Goal: Information Seeking & Learning: Learn about a topic

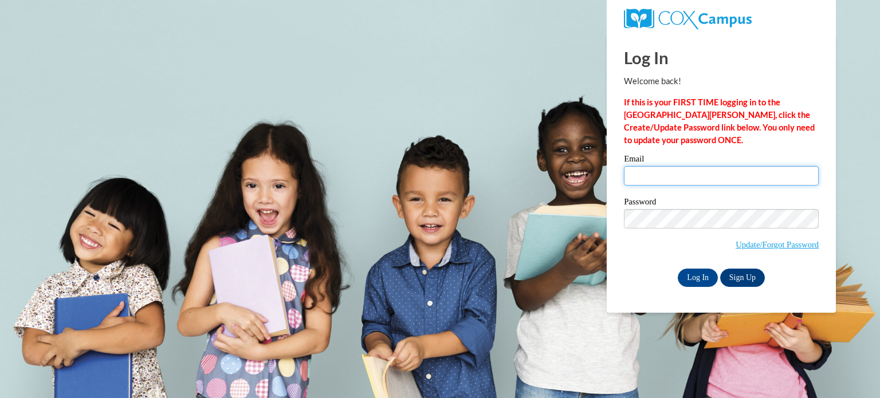
click at [692, 176] on input "Email" at bounding box center [721, 175] width 195 height 19
type input "jsulamoy@kusd.edu"
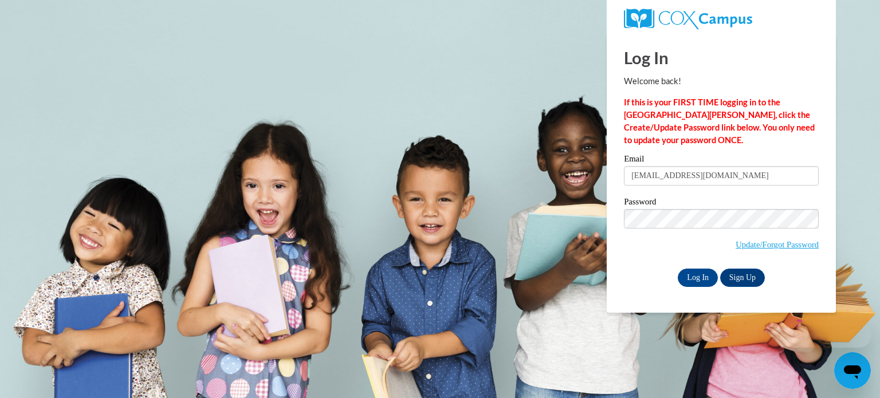
click at [711, 206] on label "Password" at bounding box center [721, 203] width 195 height 11
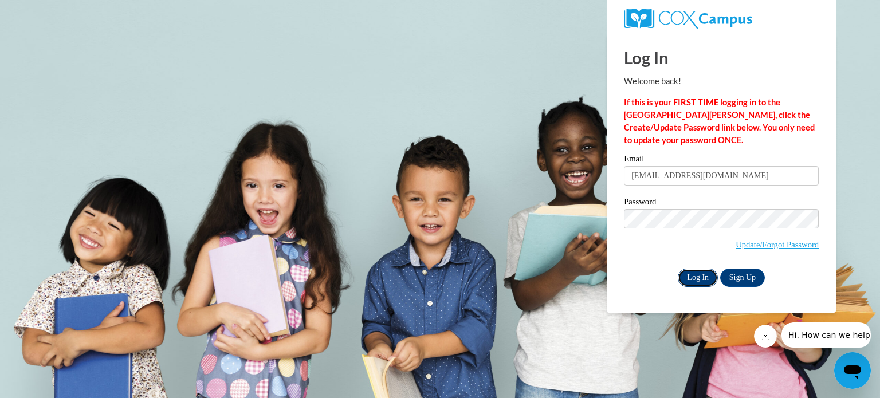
click at [687, 283] on input "Log In" at bounding box center [698, 278] width 40 height 18
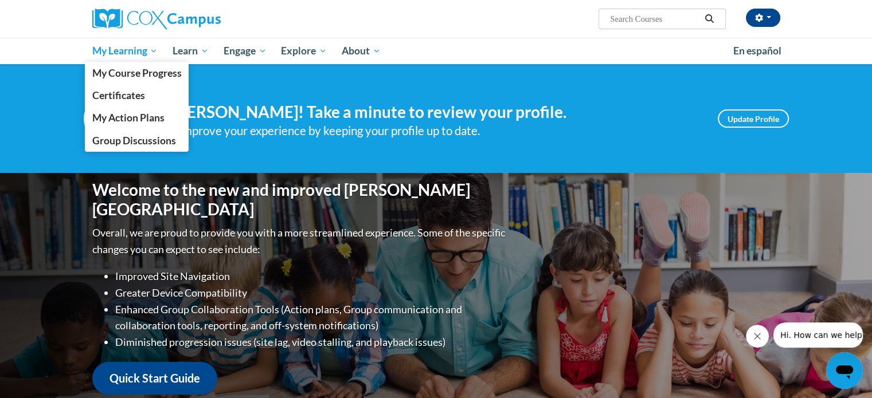
click at [142, 52] on span "My Learning" at bounding box center [125, 51] width 66 height 14
click at [128, 80] on link "My Course Progress" at bounding box center [137, 73] width 104 height 22
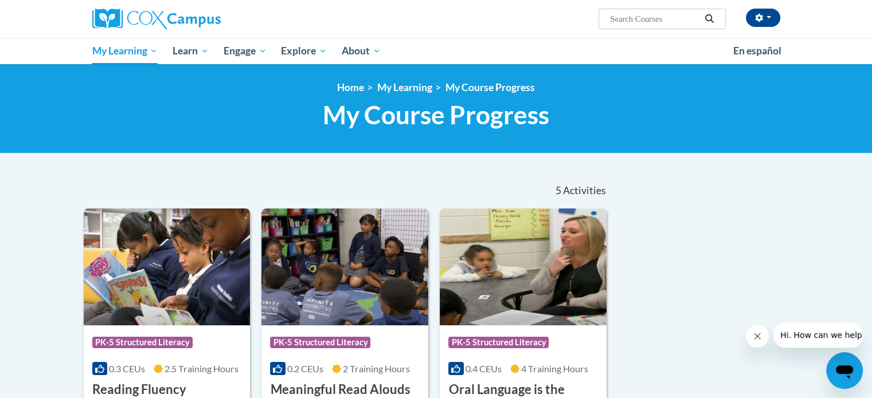
click at [642, 15] on input "Search..." at bounding box center [655, 19] width 92 height 14
type input "dyslexia"
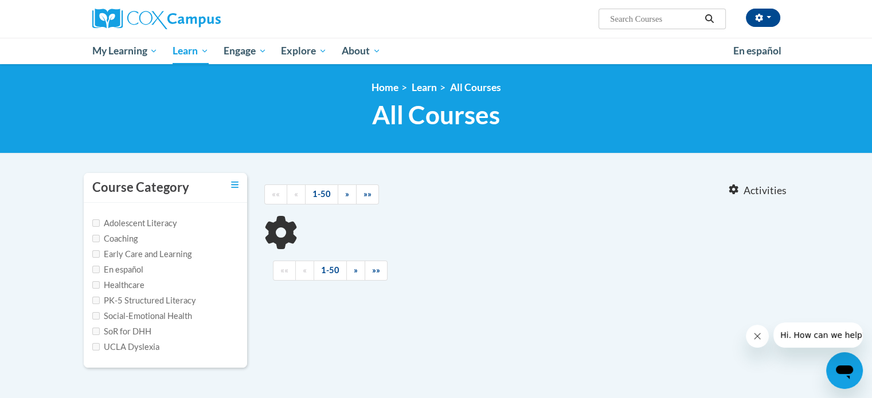
type input "dyslexia"
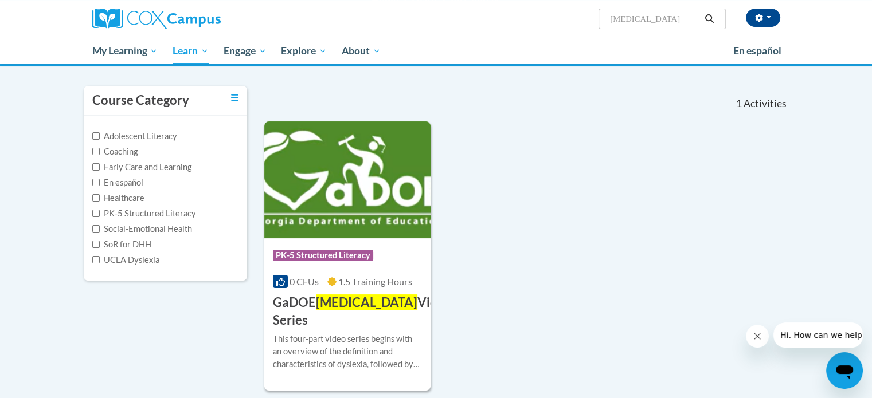
scroll to position [88, 0]
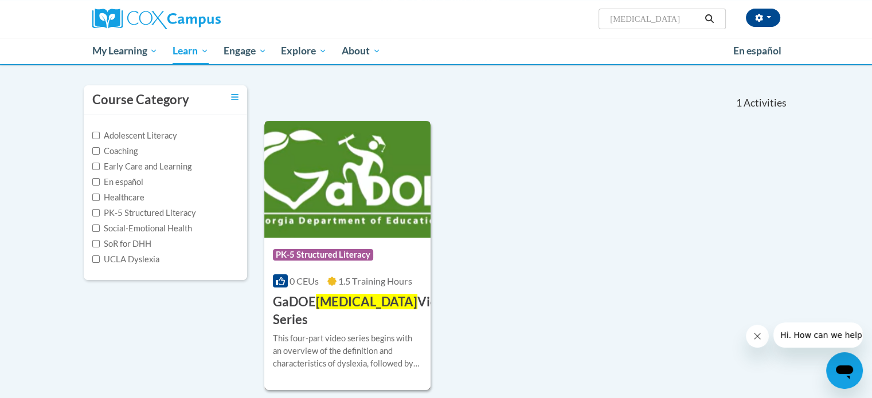
click at [344, 199] on img at bounding box center [347, 179] width 167 height 117
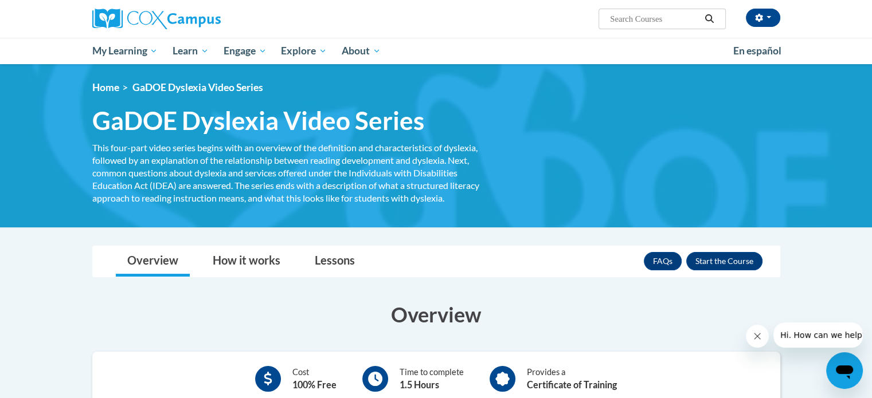
click at [631, 17] on input "Search..." at bounding box center [655, 19] width 92 height 14
type input "Response to Inervention"
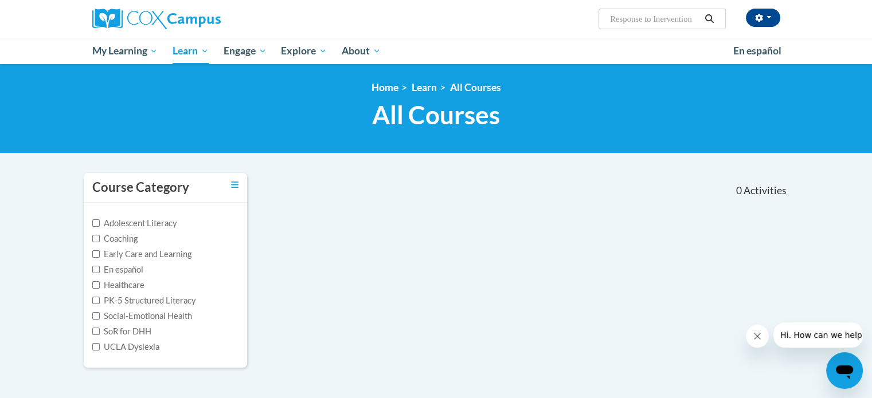
click at [708, 22] on button "Search" at bounding box center [708, 19] width 17 height 14
click at [706, 18] on icon "Search" at bounding box center [709, 18] width 9 height 9
click at [664, 18] on input "Response to Inervention" at bounding box center [655, 19] width 92 height 14
drag, startPoint x: 610, startPoint y: 19, endPoint x: 742, endPoint y: 38, distance: 133.1
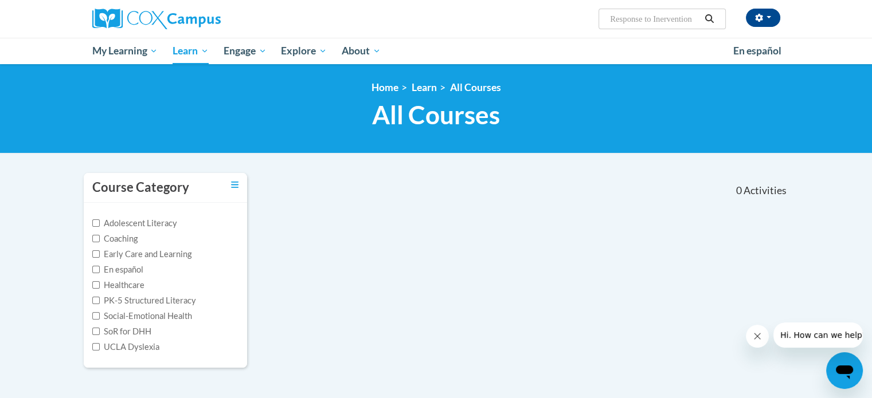
click at [742, 38] on div "Julie Sulamoyo (America/Chicago UTC-05:00) My Profile Inbox My Transcripts Log …" at bounding box center [436, 32] width 872 height 64
type input "St"
click at [659, 14] on input "Search..." at bounding box center [655, 19] width 92 height 14
type input "Structured Literacy"
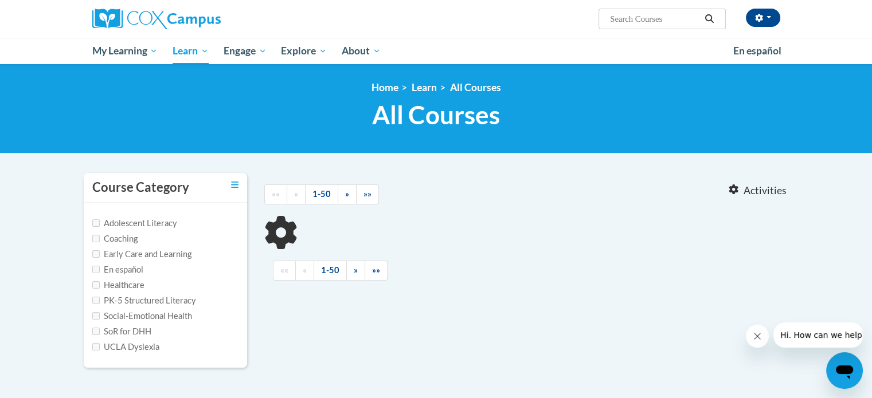
click at [637, 15] on input "Search..." at bounding box center [655, 19] width 92 height 14
type input "structured literacy"
click at [175, 299] on label "PK-5 Structured Literacy" at bounding box center [144, 301] width 104 height 13
click at [117, 299] on label "PK-5 Structured Literacy" at bounding box center [144, 301] width 104 height 13
click at [286, 234] on icon at bounding box center [280, 232] width 45 height 44
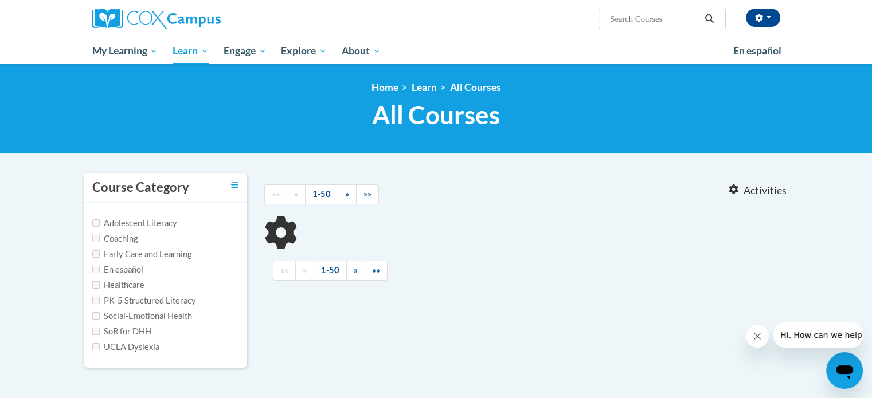
click at [750, 197] on span "Activities" at bounding box center [764, 191] width 43 height 13
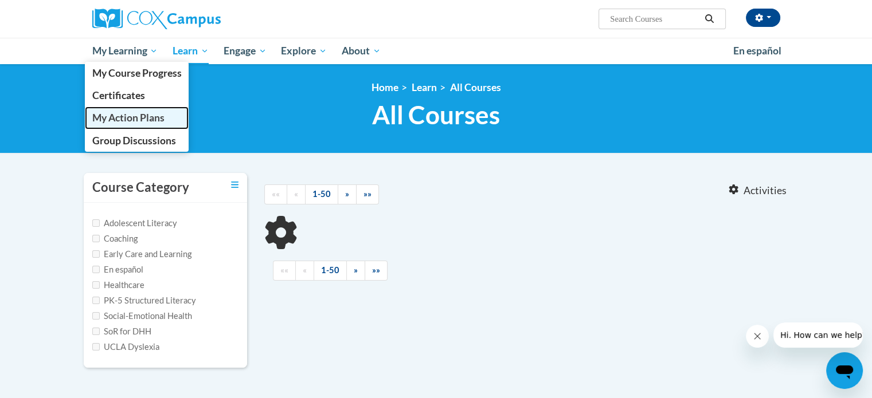
click at [144, 121] on span "My Action Plans" at bounding box center [128, 118] width 72 height 12
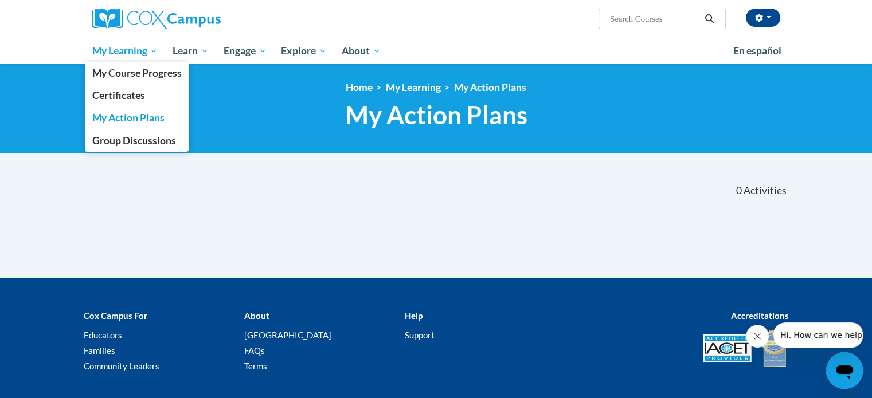
click at [127, 39] on link "My Learning" at bounding box center [125, 51] width 81 height 26
click at [133, 80] on link "My Course Progress" at bounding box center [137, 73] width 104 height 22
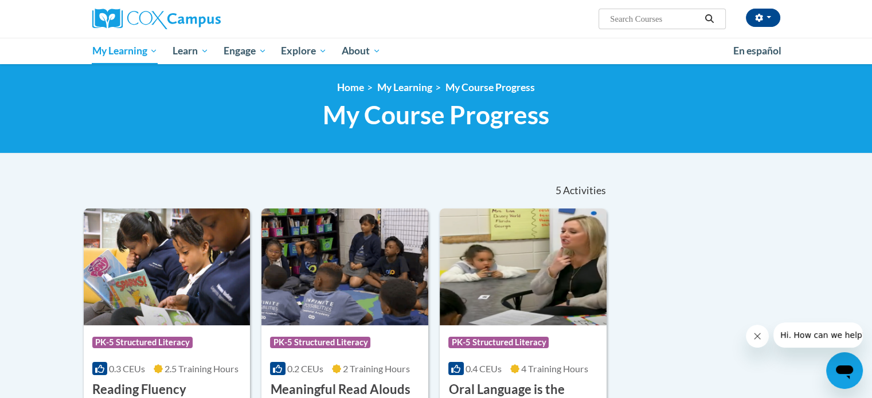
click at [638, 26] on span "Search Search..." at bounding box center [661, 19] width 127 height 21
click at [630, 21] on input "Search..." at bounding box center [655, 19] width 92 height 14
type input "dyslexia"
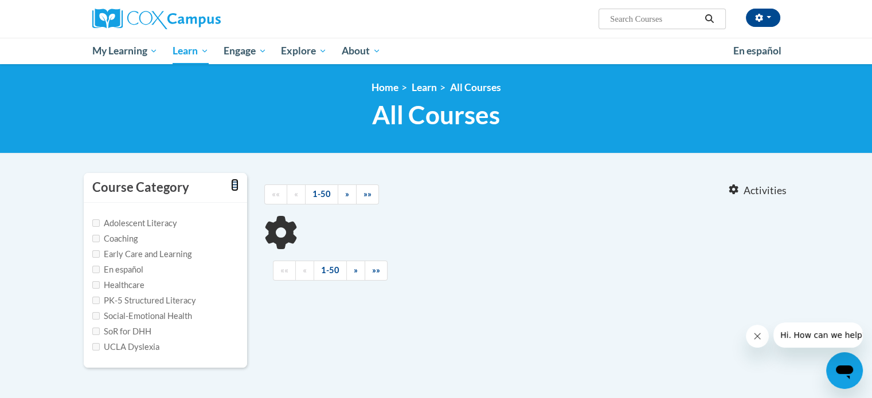
click at [234, 186] on icon "Toggle collapse" at bounding box center [234, 185] width 7 height 9
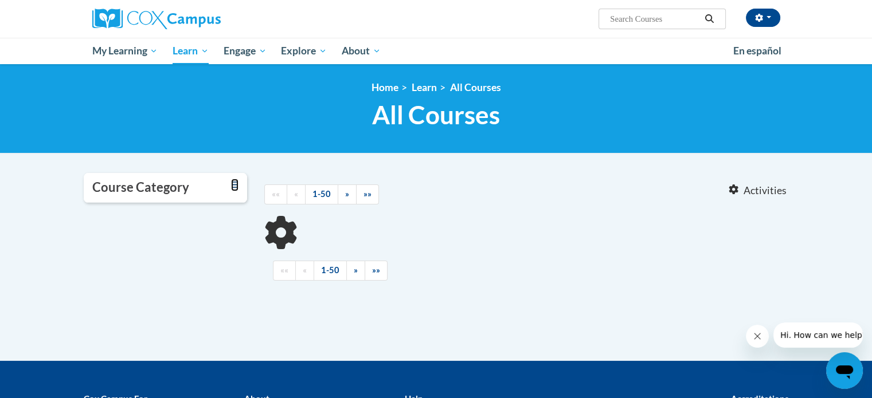
click at [234, 186] on icon "Toggle collapse" at bounding box center [234, 185] width 7 height 9
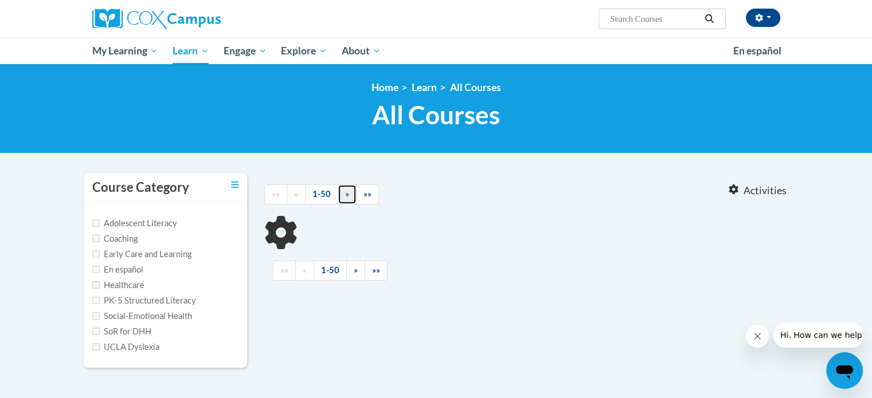
click at [349, 195] on link "»" at bounding box center [347, 195] width 19 height 20
click at [274, 240] on icon at bounding box center [281, 233] width 42 height 44
click at [274, 240] on icon at bounding box center [281, 233] width 43 height 42
